Goal: Task Accomplishment & Management: Manage account settings

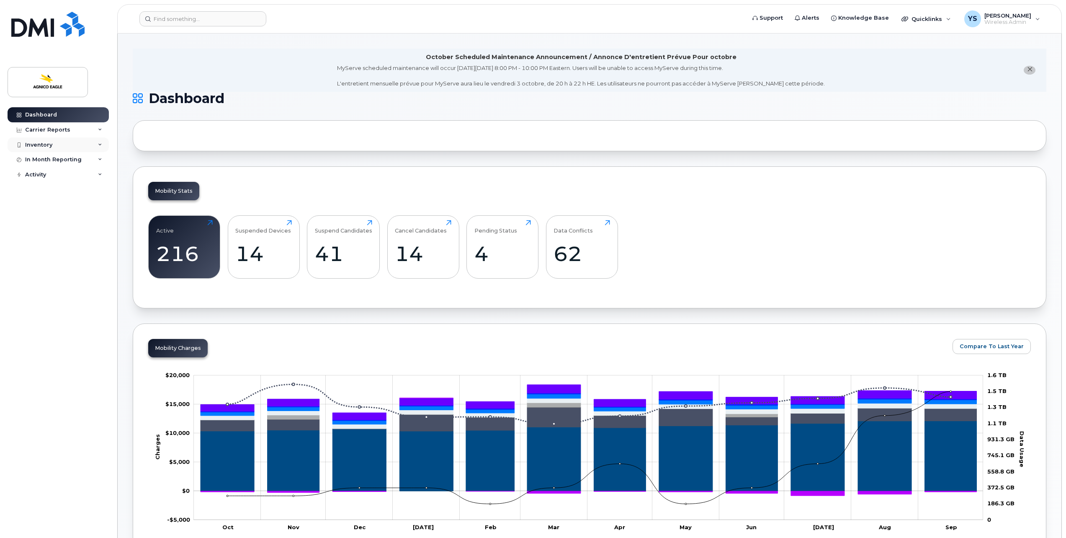
click at [62, 142] on div "Inventory" at bounding box center [58, 144] width 101 height 15
click at [61, 158] on div "Mobility Devices" at bounding box center [52, 160] width 47 height 8
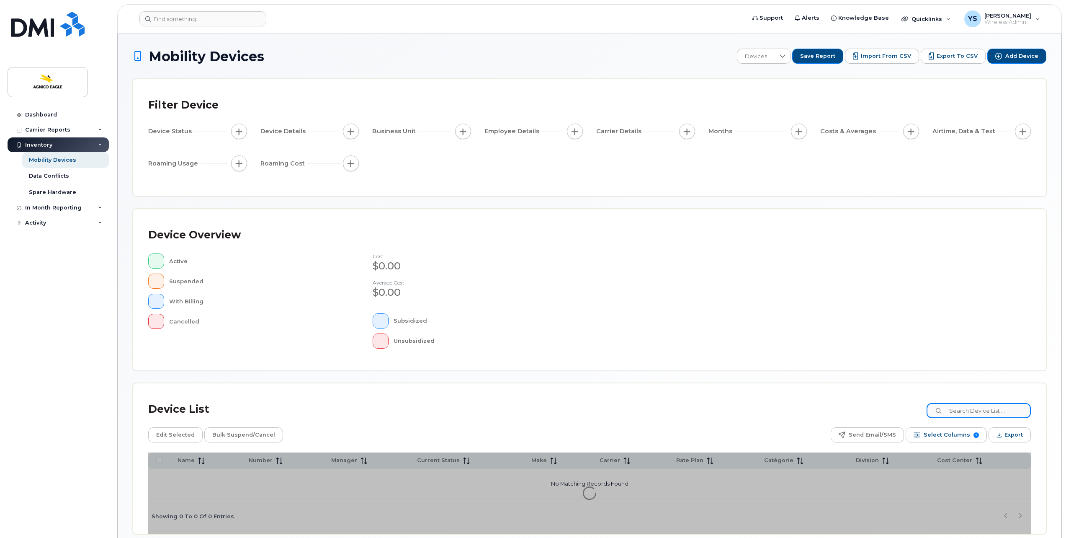
click at [996, 409] on input at bounding box center [979, 410] width 104 height 15
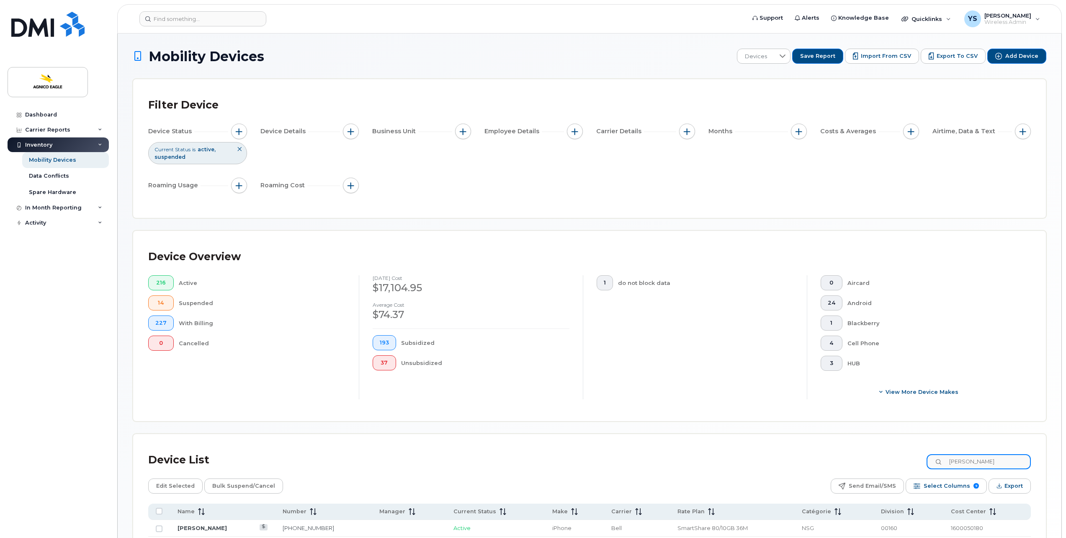
type input "[PERSON_NAME]"
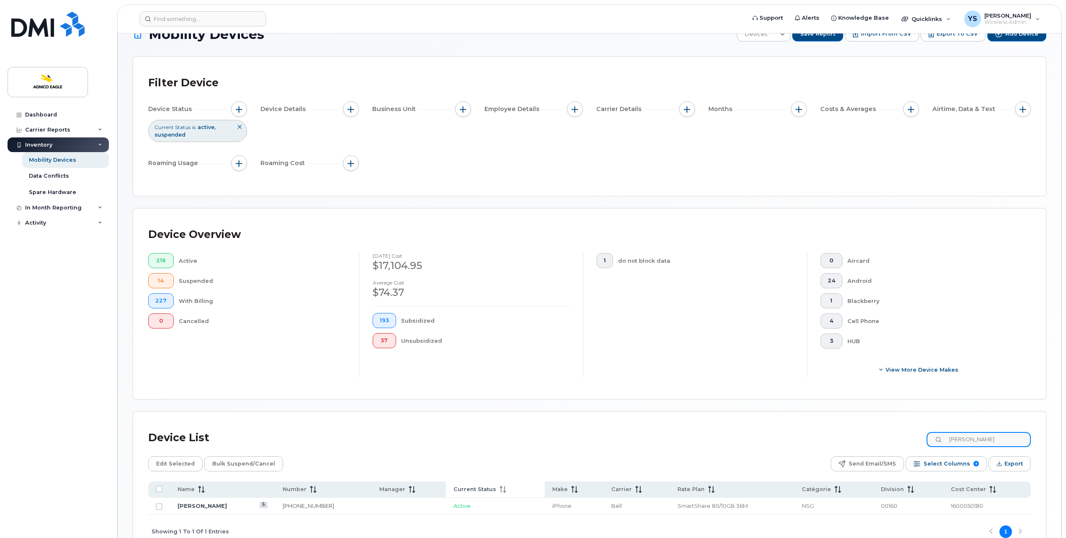
scroll to position [74, 0]
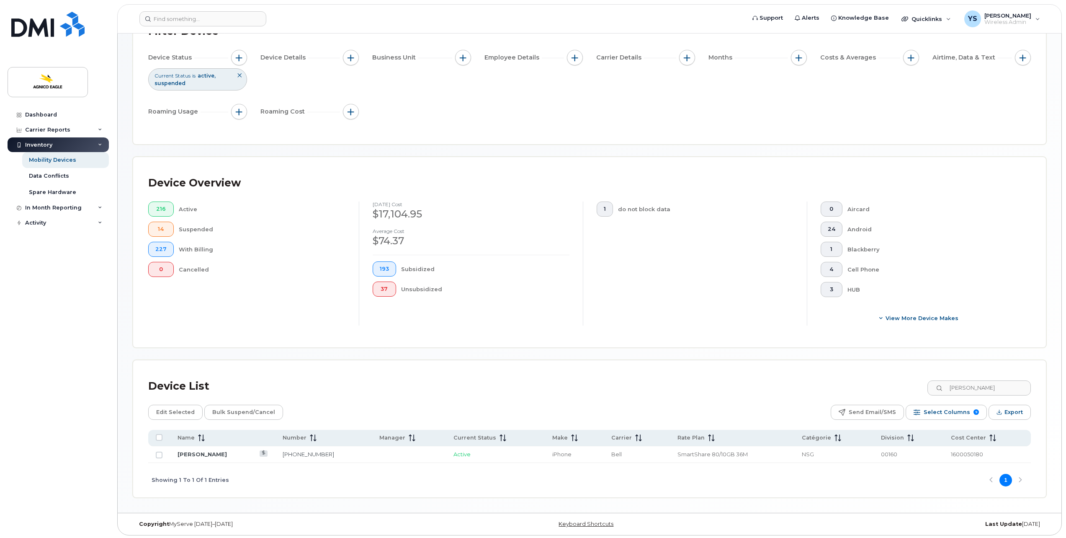
click at [198, 449] on td "[PERSON_NAME]" at bounding box center [222, 454] width 105 height 17
click at [199, 452] on link "[PERSON_NAME]" at bounding box center [202, 454] width 49 height 7
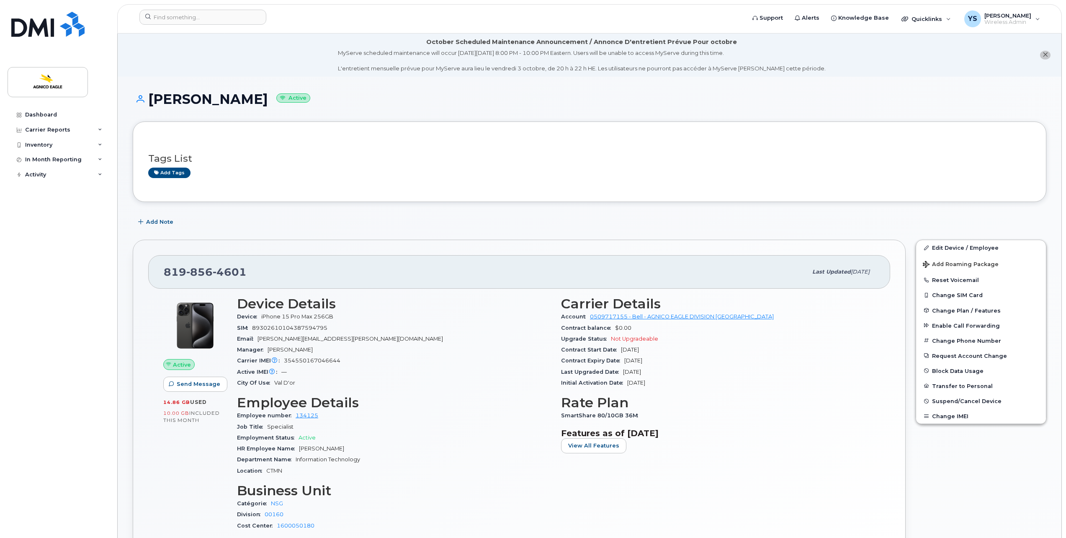
drag, startPoint x: 666, startPoint y: 359, endPoint x: 627, endPoint y: 361, distance: 39.4
click at [627, 361] on div "Contract Expiry Date Nov 07, 2026" at bounding box center [718, 360] width 314 height 11
click at [496, 363] on div "Carrier IMEI Carrier IMEI is reported during the last billing cycle or change o…" at bounding box center [394, 360] width 314 height 11
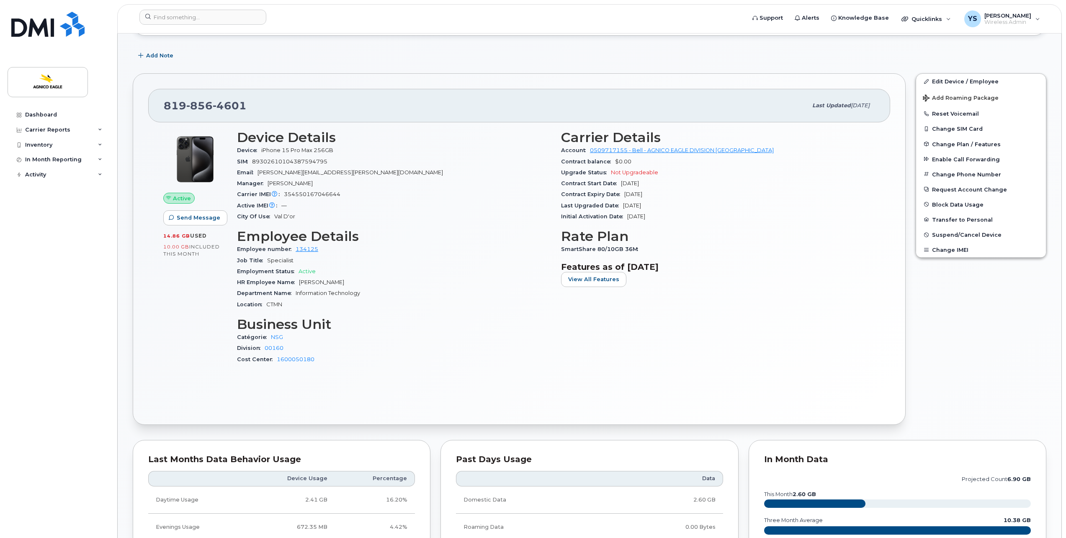
scroll to position [168, 0]
